Goal: Navigation & Orientation: Find specific page/section

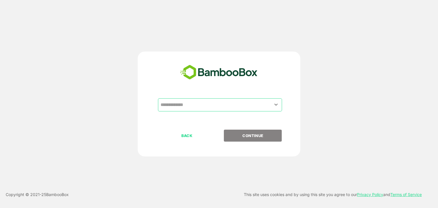
click at [276, 103] on icon "Open" at bounding box center [276, 104] width 7 height 7
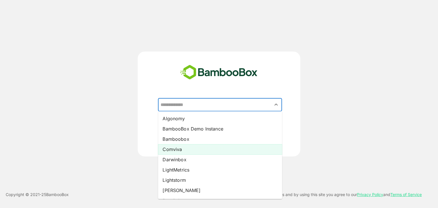
click at [222, 152] on li "Comviva" at bounding box center [220, 149] width 124 height 10
type input "*******"
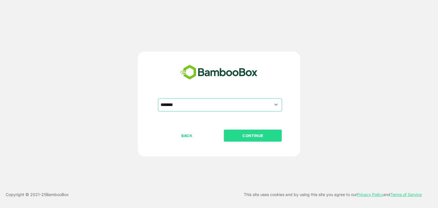
click at [255, 135] on p "CONTINUE" at bounding box center [252, 136] width 57 height 6
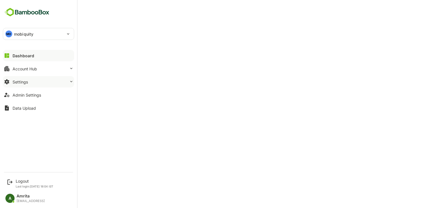
click at [28, 84] on button "Settings" at bounding box center [38, 81] width 71 height 11
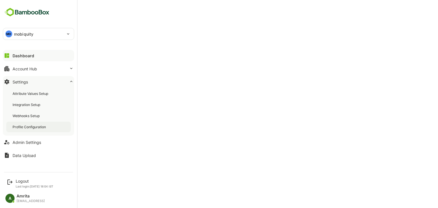
click at [38, 127] on div "Profile Configuration" at bounding box center [30, 127] width 34 height 5
click at [14, 61] on button "Dashboard" at bounding box center [38, 55] width 71 height 11
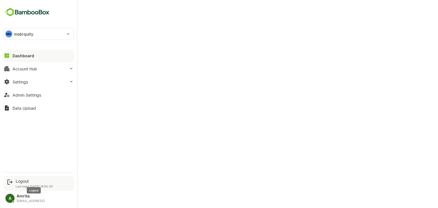
click at [20, 181] on div "Logout" at bounding box center [35, 181] width 38 height 5
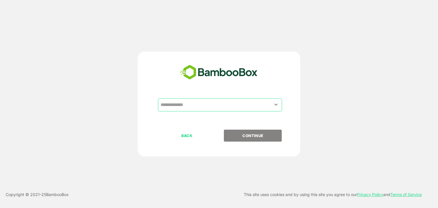
click at [184, 105] on input "text" at bounding box center [220, 104] width 122 height 11
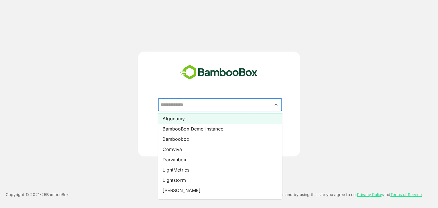
click at [184, 117] on li "Algonomy" at bounding box center [220, 118] width 124 height 10
type input "********"
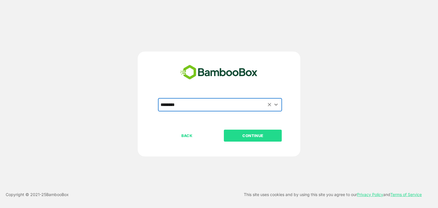
click at [257, 133] on p "CONTINUE" at bounding box center [252, 136] width 57 height 6
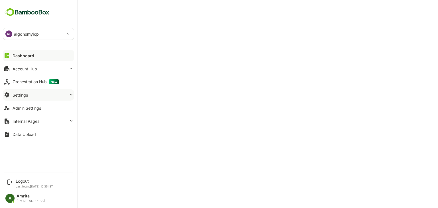
click at [26, 93] on div "Settings" at bounding box center [20, 95] width 15 height 5
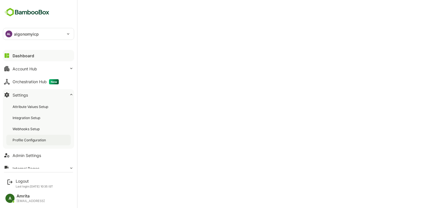
click at [35, 140] on div "Profile Configuration" at bounding box center [30, 140] width 34 height 5
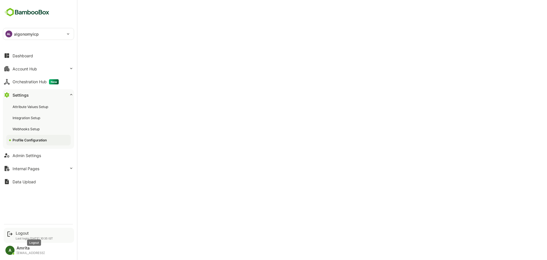
click at [25, 208] on div "Logout" at bounding box center [34, 233] width 37 height 5
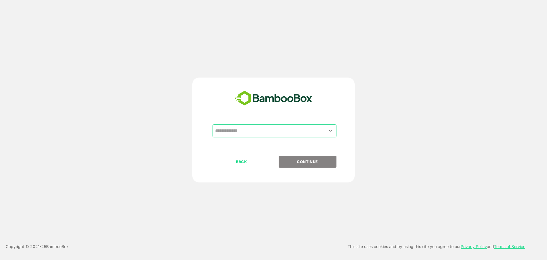
click at [247, 132] on input "text" at bounding box center [275, 130] width 122 height 11
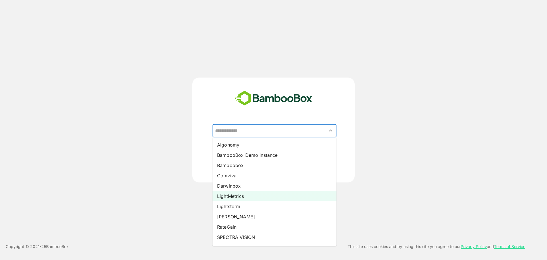
click at [238, 198] on li "LightMetrics" at bounding box center [275, 196] width 124 height 10
type input "**********"
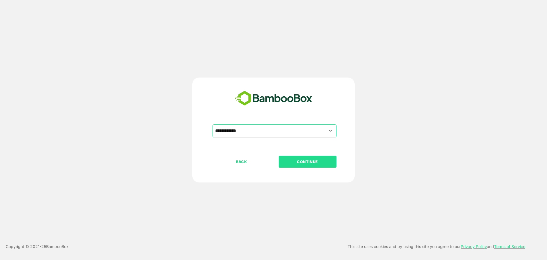
click at [309, 162] on p "CONTINUE" at bounding box center [307, 162] width 57 height 6
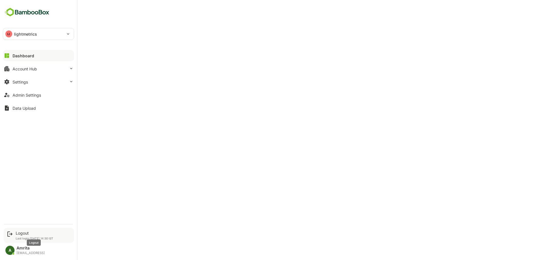
click at [21, 208] on div "Logout" at bounding box center [35, 233] width 38 height 5
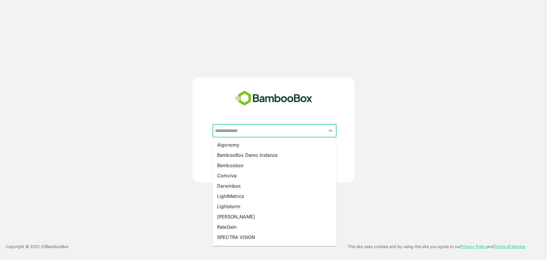
click at [249, 135] on input "text" at bounding box center [275, 130] width 122 height 11
click at [239, 204] on li "Lightstorm" at bounding box center [275, 206] width 124 height 10
type input "**********"
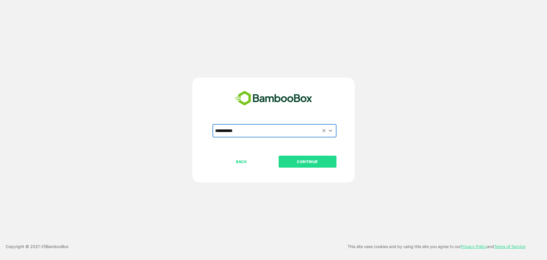
click at [298, 161] on p "CONTINUE" at bounding box center [307, 162] width 57 height 6
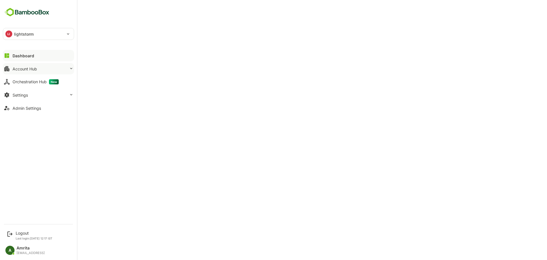
click at [31, 66] on button "Account Hub" at bounding box center [38, 68] width 71 height 11
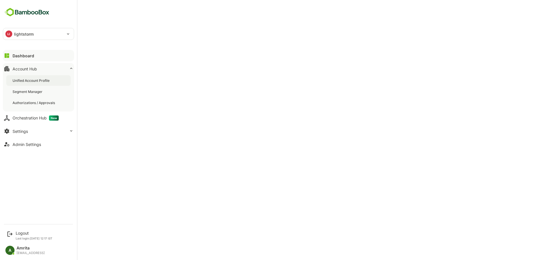
click at [30, 83] on div "Unified Account Profile" at bounding box center [38, 80] width 64 height 11
click at [19, 147] on button "Admin Settings" at bounding box center [38, 144] width 71 height 11
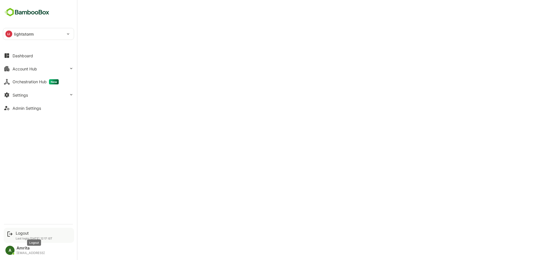
click at [24, 208] on div "Logout" at bounding box center [34, 233] width 37 height 5
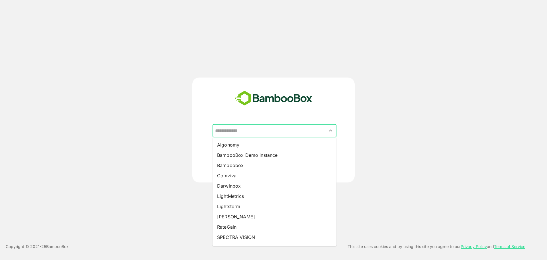
click at [322, 133] on input "text" at bounding box center [275, 130] width 122 height 11
click at [400, 200] on div "​ Algonomy BambooBox Demo Instance Bamboobox Comviva Darwinbox LightMetrics Lig…" at bounding box center [273, 130] width 547 height 260
click at [285, 128] on input "text" at bounding box center [275, 130] width 122 height 11
click at [239, 208] on li "[PERSON_NAME]" at bounding box center [275, 217] width 124 height 10
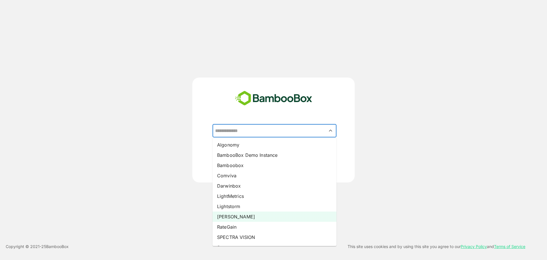
type input "*****"
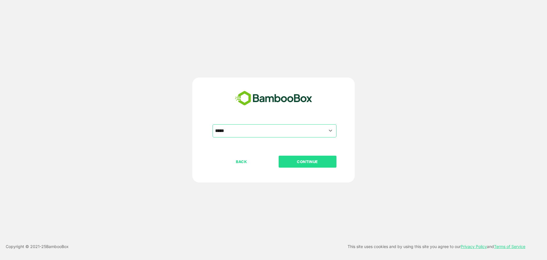
click at [304, 162] on p "CONTINUE" at bounding box center [307, 162] width 57 height 6
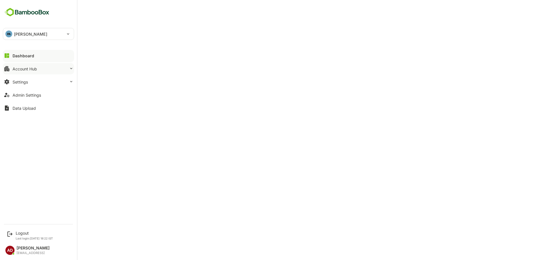
click at [56, 69] on button "Account Hub" at bounding box center [38, 68] width 71 height 11
click at [35, 68] on div "Account Hub" at bounding box center [25, 68] width 25 height 5
click at [27, 71] on button "Account Hub" at bounding box center [38, 68] width 71 height 11
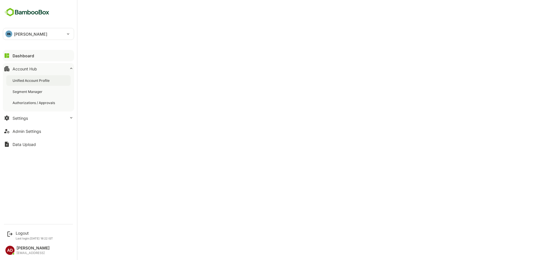
click at [31, 80] on div "Unified Account Profile" at bounding box center [32, 80] width 38 height 5
click at [41, 130] on button "Admin Settings" at bounding box center [38, 130] width 71 height 11
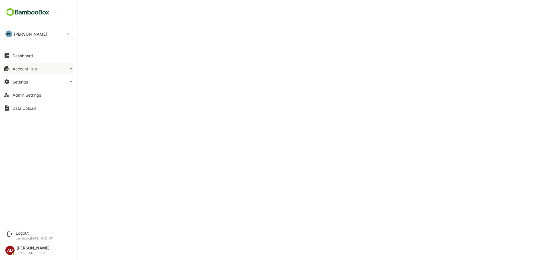
click at [33, 71] on div "Account Hub" at bounding box center [25, 68] width 25 height 5
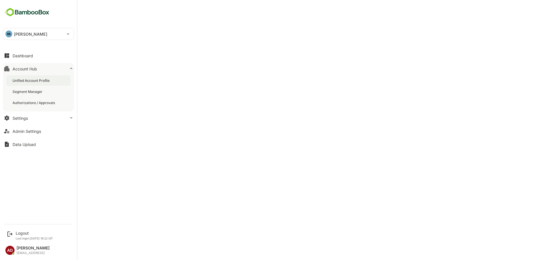
click at [39, 81] on div "Unified Account Profile" at bounding box center [32, 80] width 38 height 5
click at [24, 208] on div "Logout" at bounding box center [34, 233] width 37 height 5
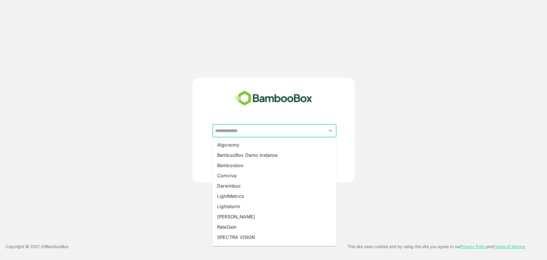
click at [262, 129] on input "text" at bounding box center [275, 130] width 122 height 11
click at [254, 146] on li "Algonomy" at bounding box center [275, 145] width 124 height 10
type input "********"
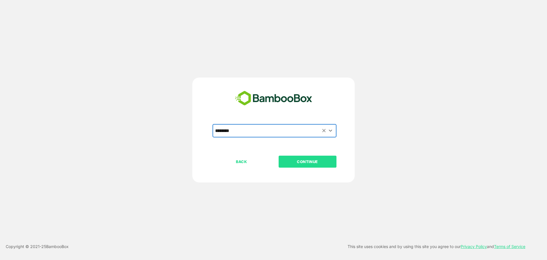
click at [301, 162] on p "CONTINUE" at bounding box center [307, 162] width 57 height 6
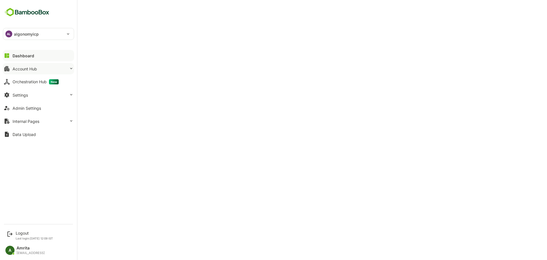
click at [18, 72] on button "Account Hub" at bounding box center [38, 68] width 71 height 11
click at [14, 70] on div "Account Hub" at bounding box center [25, 68] width 25 height 5
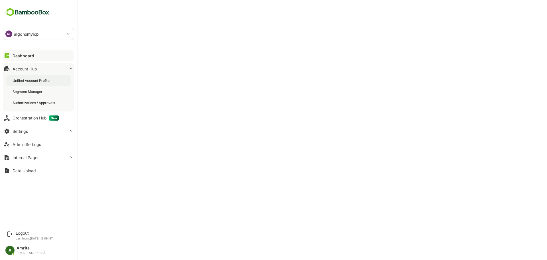
click at [32, 81] on div "Unified Account Profile" at bounding box center [32, 80] width 38 height 5
click at [36, 142] on div "Admin Settings" at bounding box center [27, 144] width 29 height 5
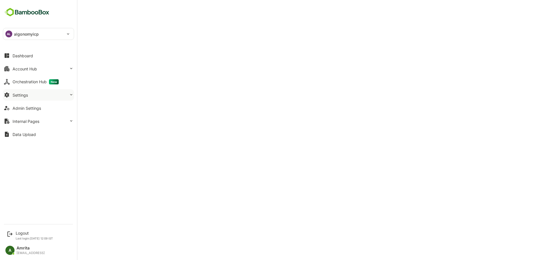
click at [33, 94] on button "Settings" at bounding box center [38, 94] width 71 height 11
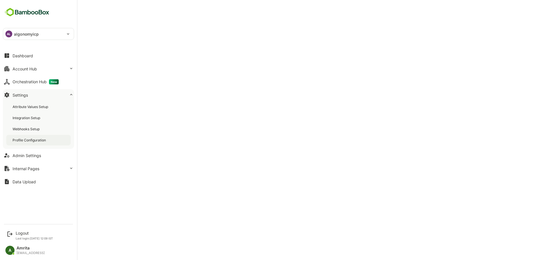
click at [37, 143] on div "Profile Configuration" at bounding box center [38, 140] width 64 height 11
